Goal: Task Accomplishment & Management: Manage account settings

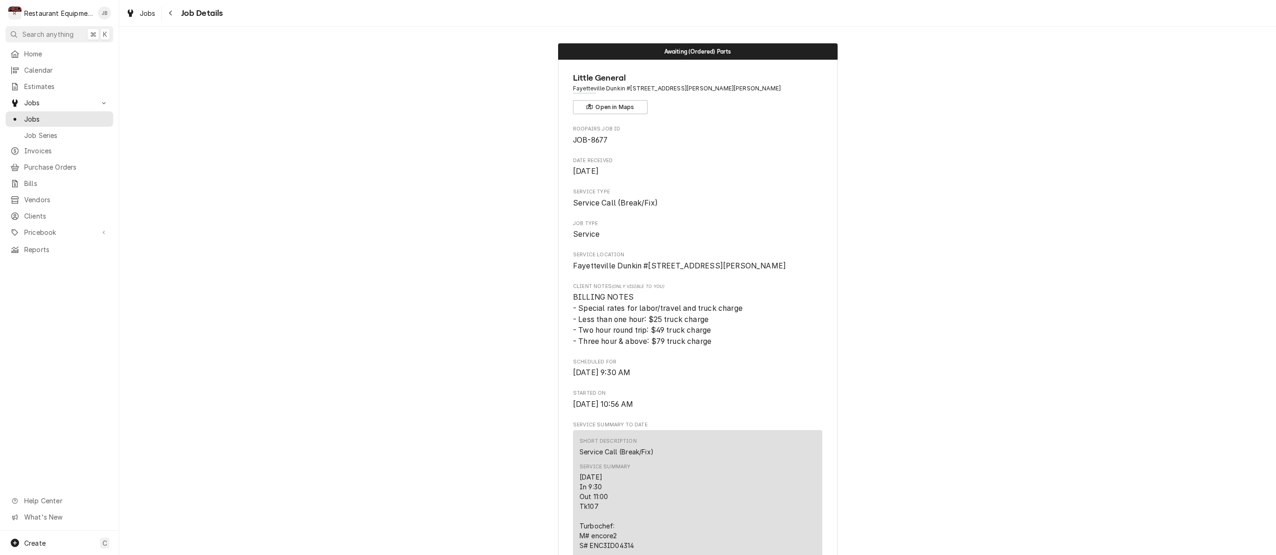
scroll to position [200, 0]
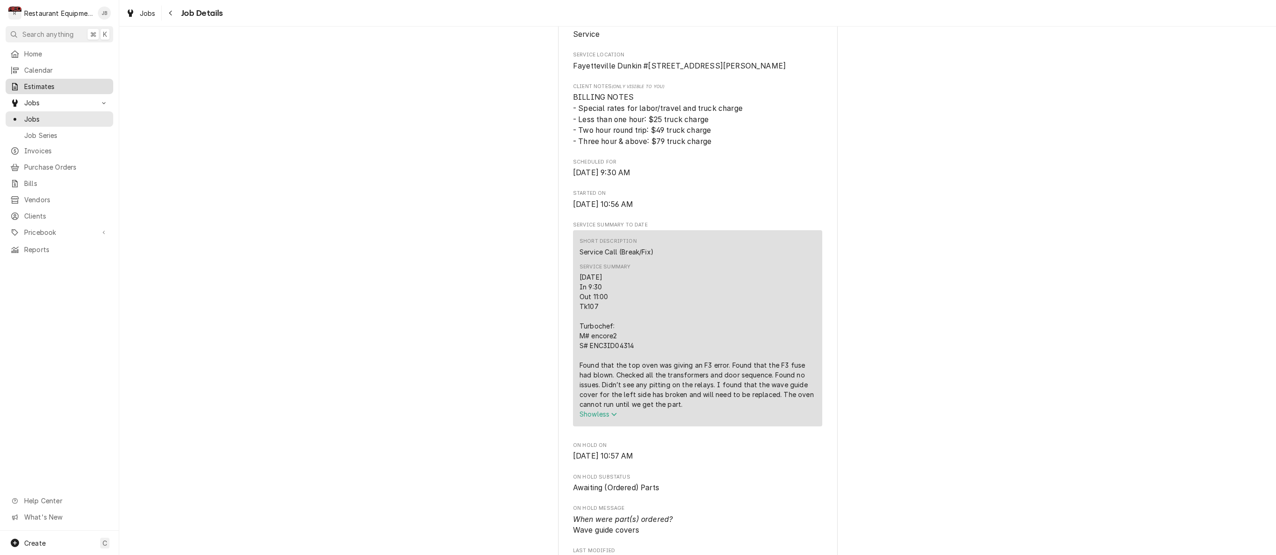
click at [52, 82] on span "Estimates" at bounding box center [66, 87] width 84 height 10
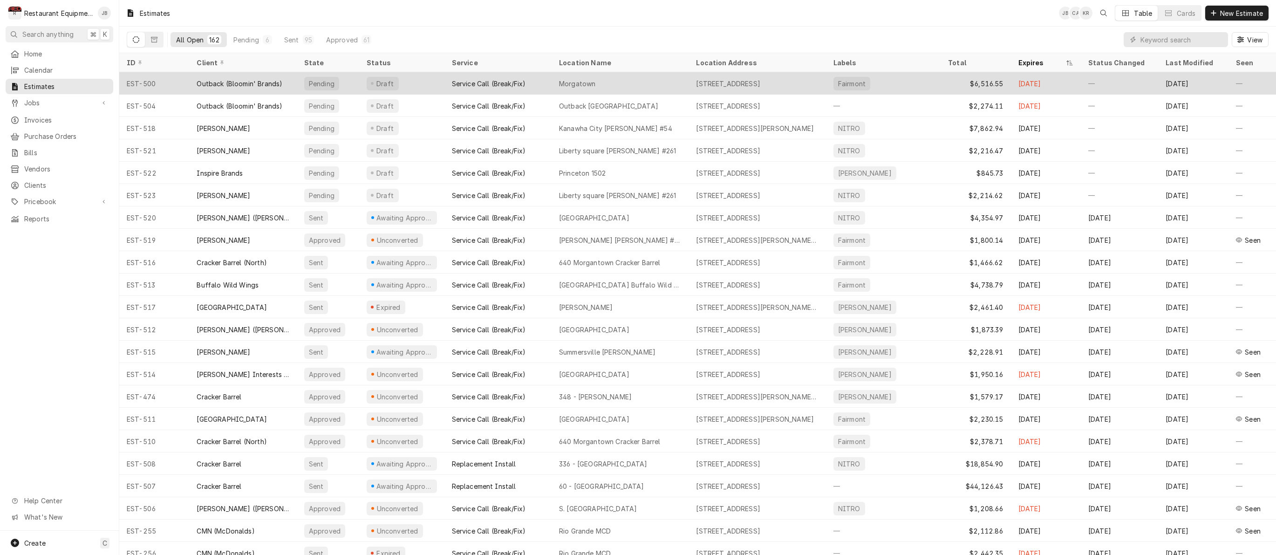
click at [188, 87] on div "EST-500" at bounding box center [154, 83] width 70 height 22
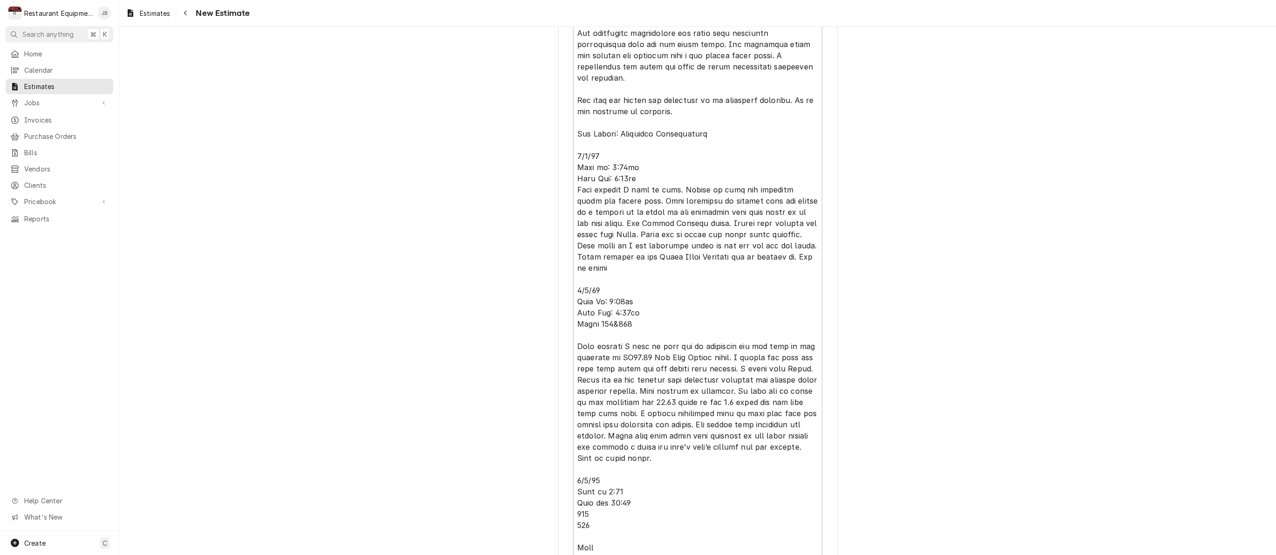
scroll to position [841, 0]
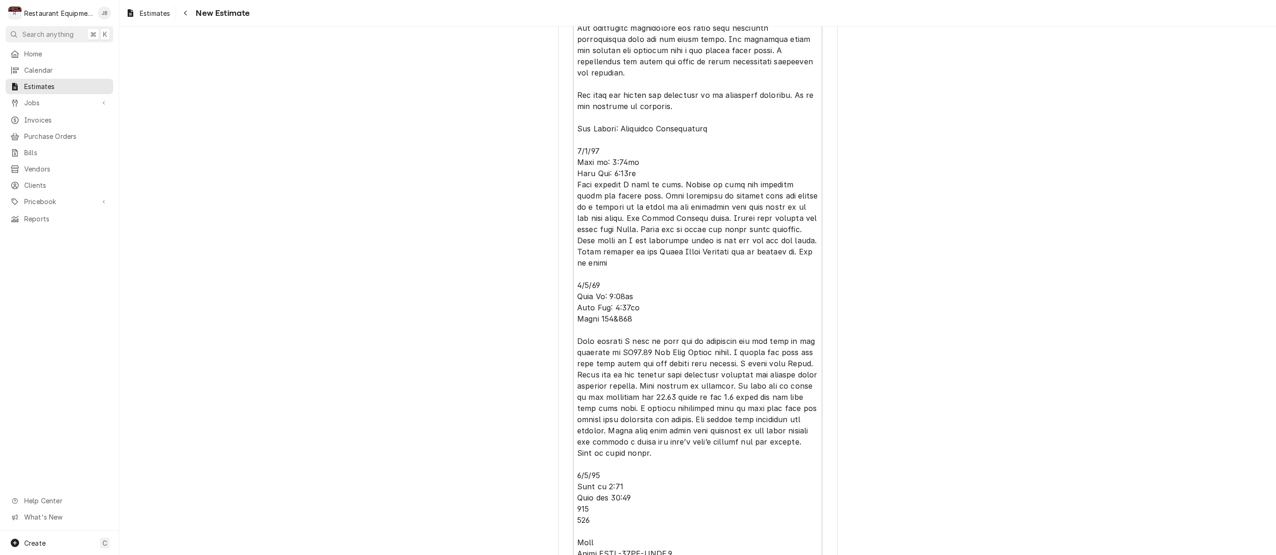
type textarea "x"
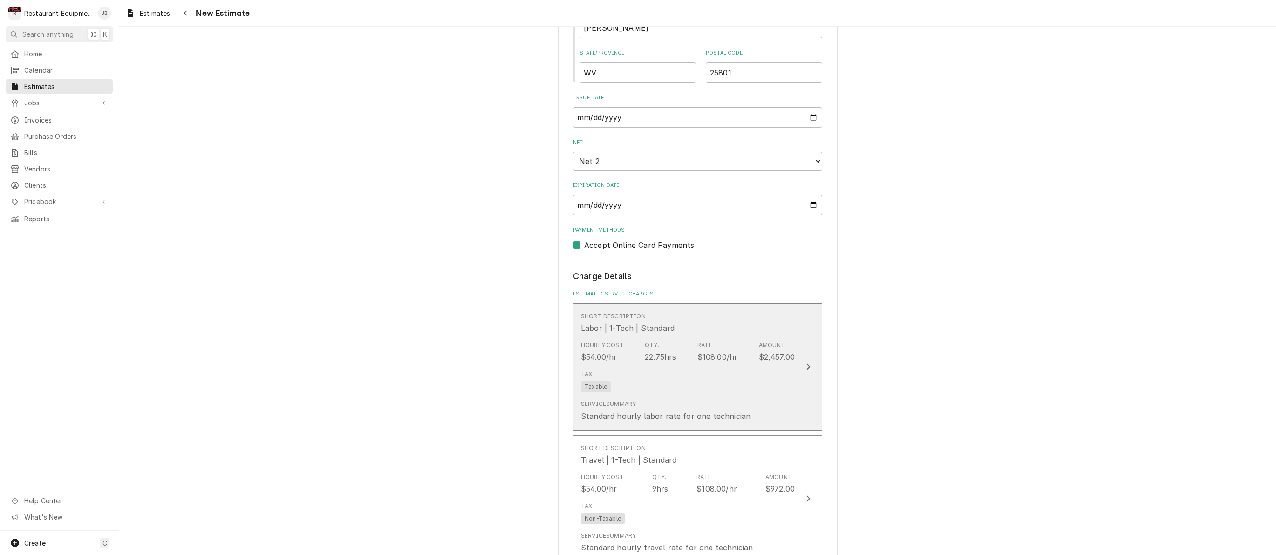
scroll to position [2265, 0]
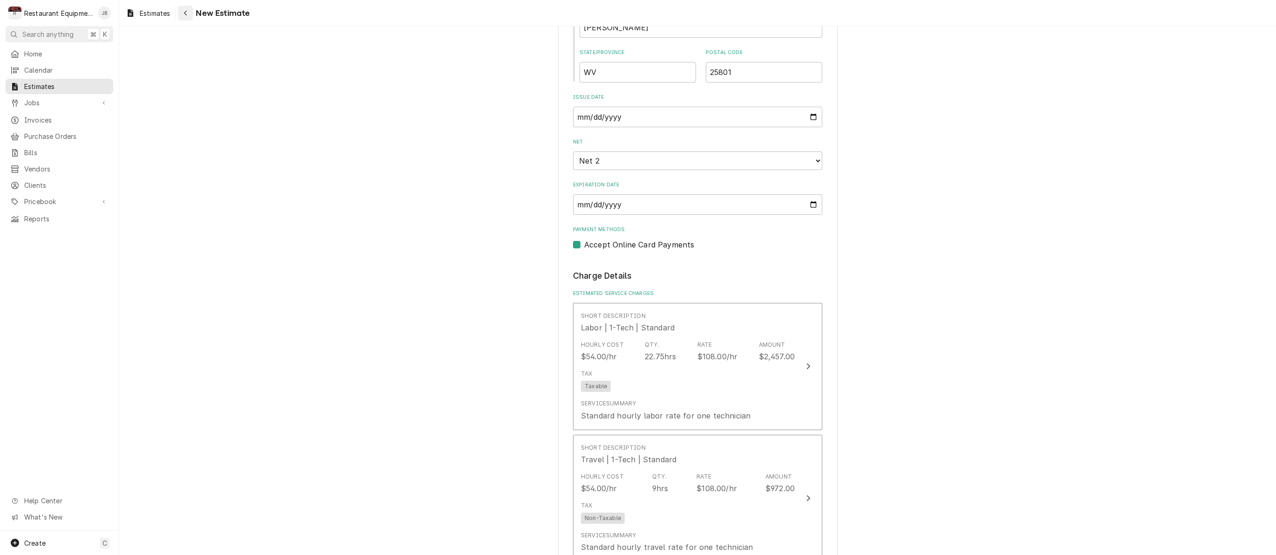
click at [182, 13] on div "Navigate back" at bounding box center [185, 12] width 9 height 9
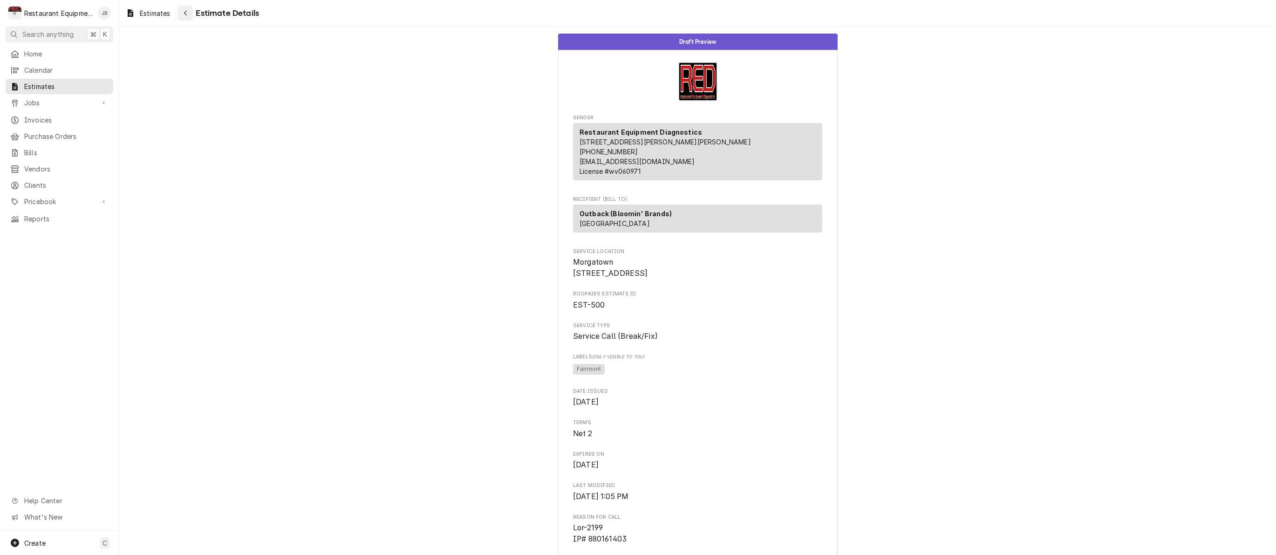
click at [190, 18] on button "Navigate back" at bounding box center [185, 13] width 15 height 15
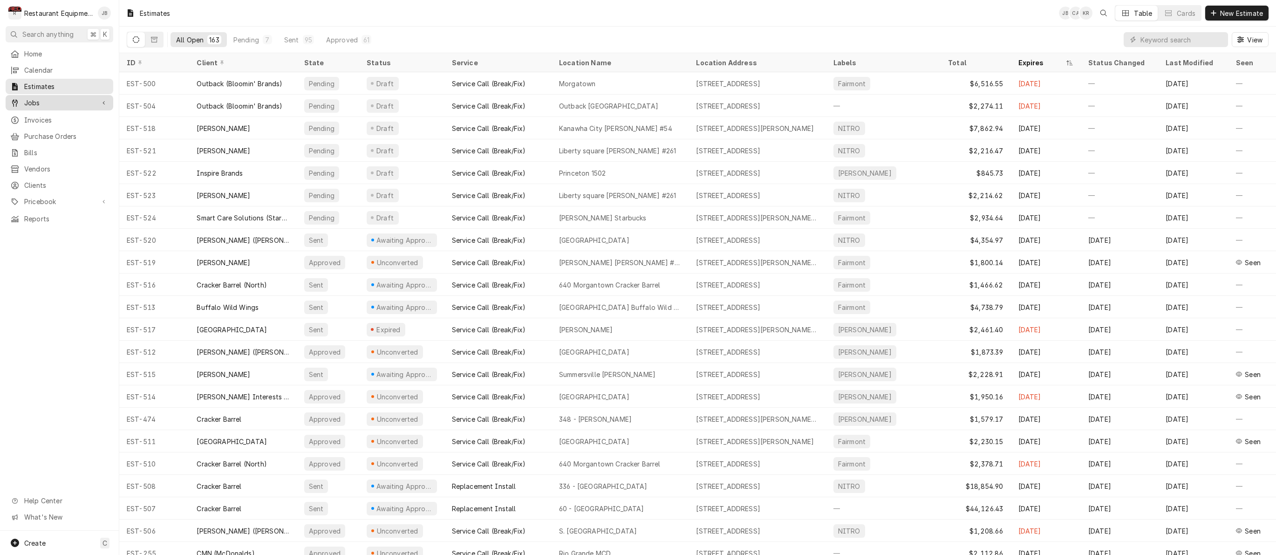
click at [52, 101] on span "Jobs" at bounding box center [59, 103] width 70 height 10
click at [45, 120] on span "Jobs" at bounding box center [66, 119] width 84 height 10
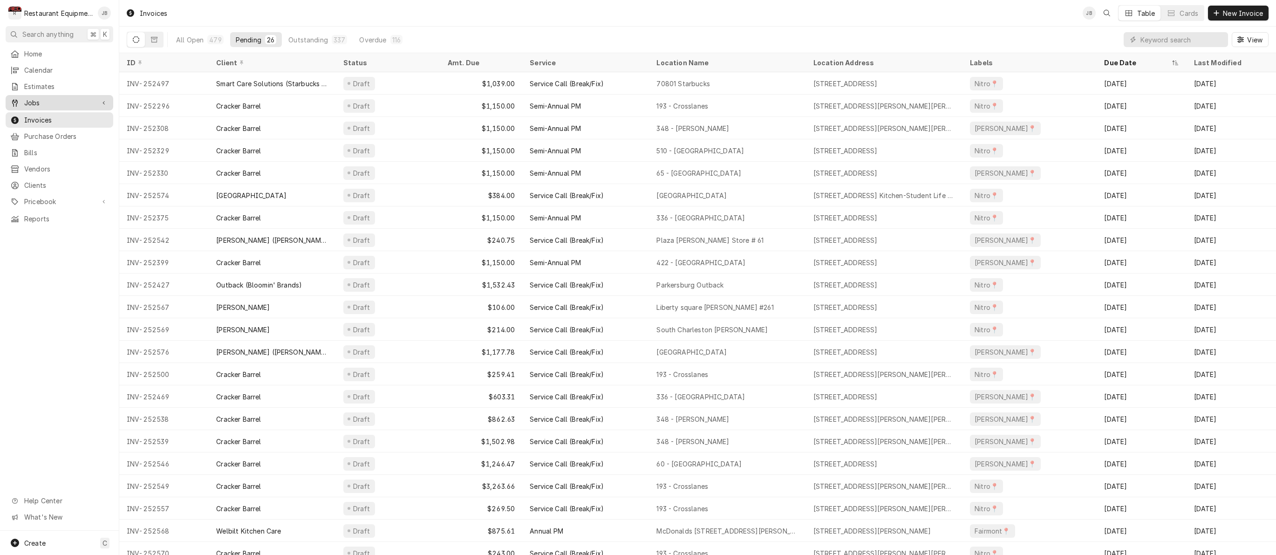
click at [42, 99] on span "Jobs" at bounding box center [59, 103] width 70 height 10
click at [41, 117] on span "Jobs" at bounding box center [66, 119] width 84 height 10
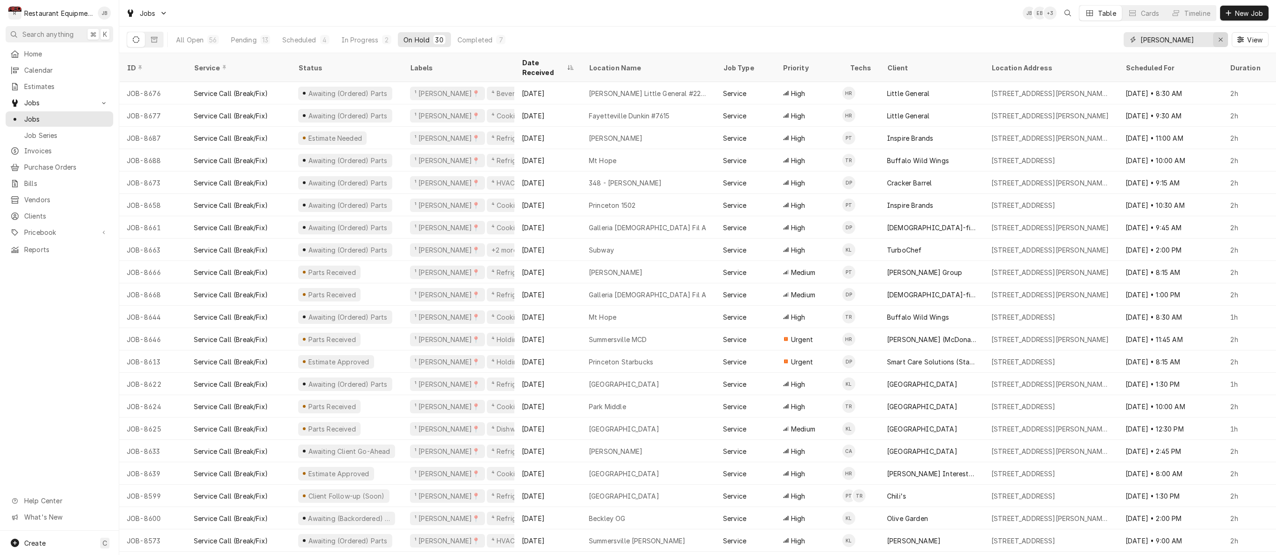
click at [1219, 40] on icon "Erase input" at bounding box center [1220, 39] width 5 height 7
